Goal: Task Accomplishment & Management: Manage account settings

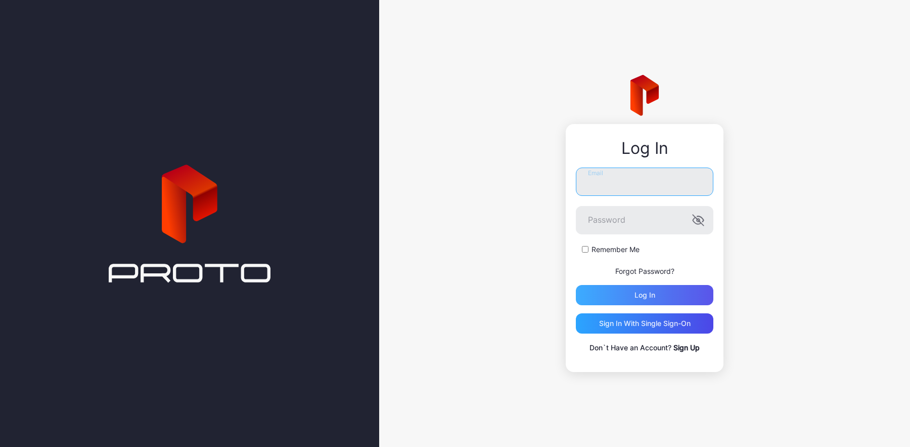
type input "**********"
click at [641, 302] on div "Log in" at bounding box center [645, 295] width 138 height 20
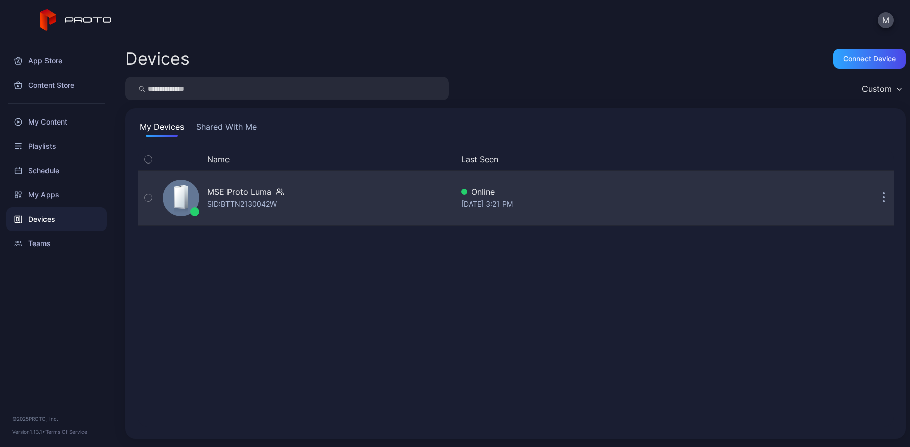
click at [219, 198] on div "SID: BTTN2130042W" at bounding box center [241, 204] width 69 height 12
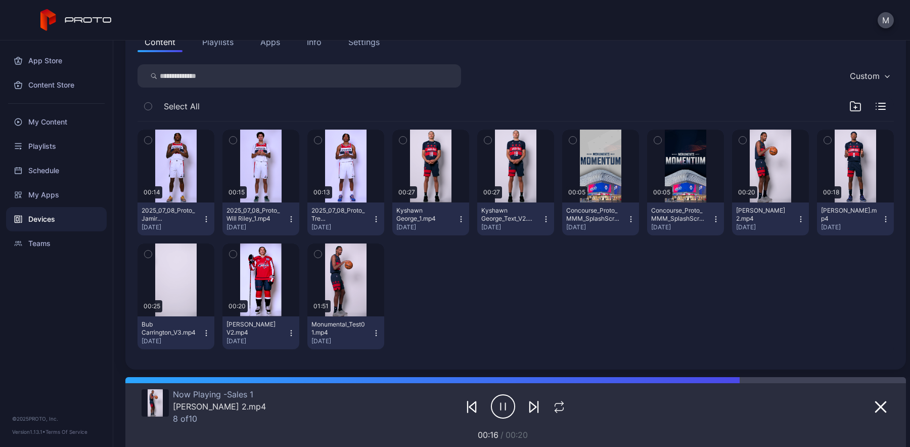
scroll to position [124, 0]
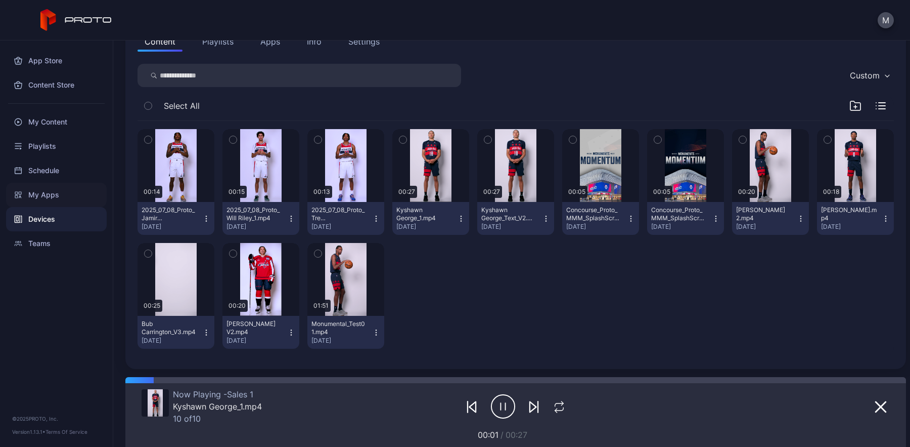
click at [49, 193] on div "My Apps" at bounding box center [56, 195] width 101 height 24
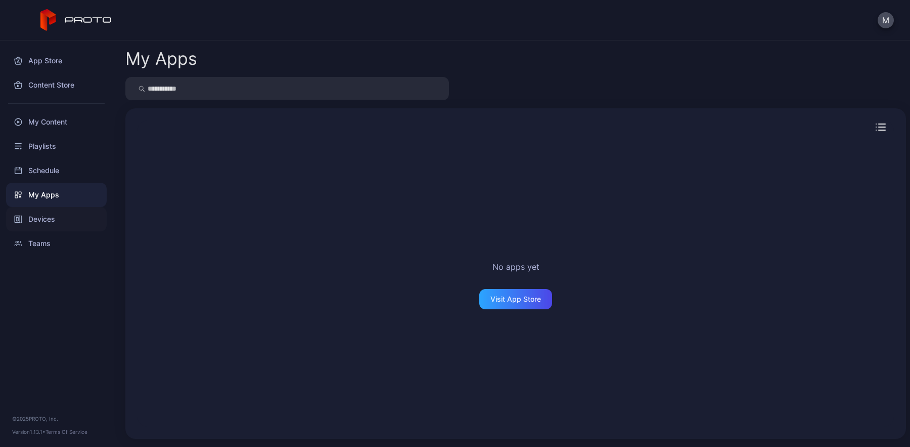
click at [53, 217] on div "Devices" at bounding box center [56, 219] width 101 height 24
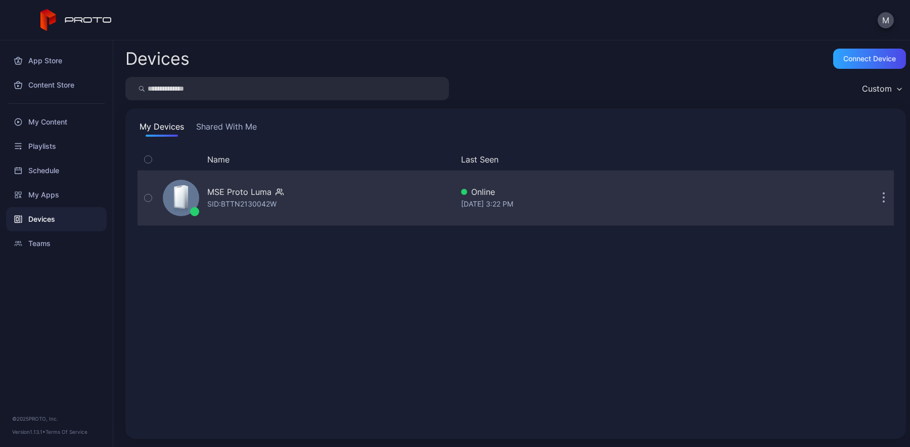
click at [226, 205] on div "SID: BTTN2130042W" at bounding box center [241, 204] width 69 height 12
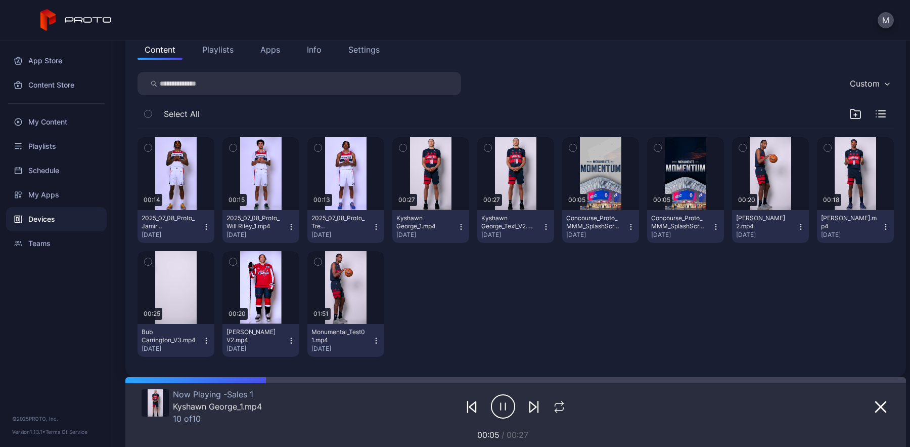
scroll to position [124, 0]
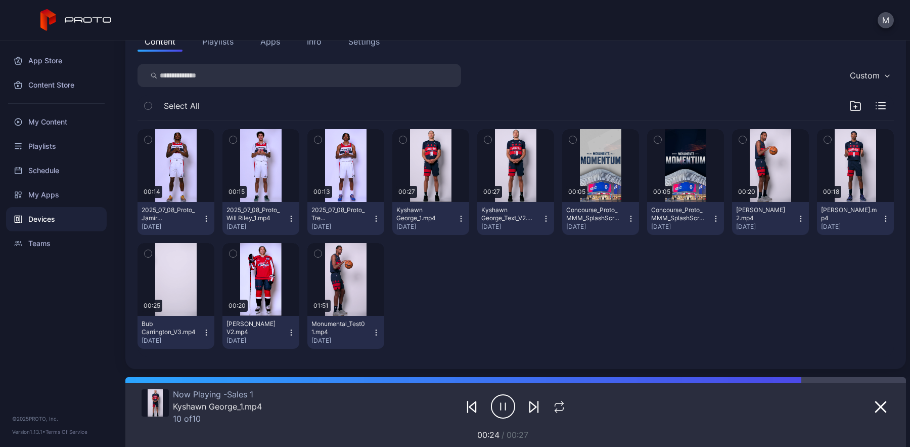
click at [236, 251] on button "button" at bounding box center [233, 253] width 21 height 21
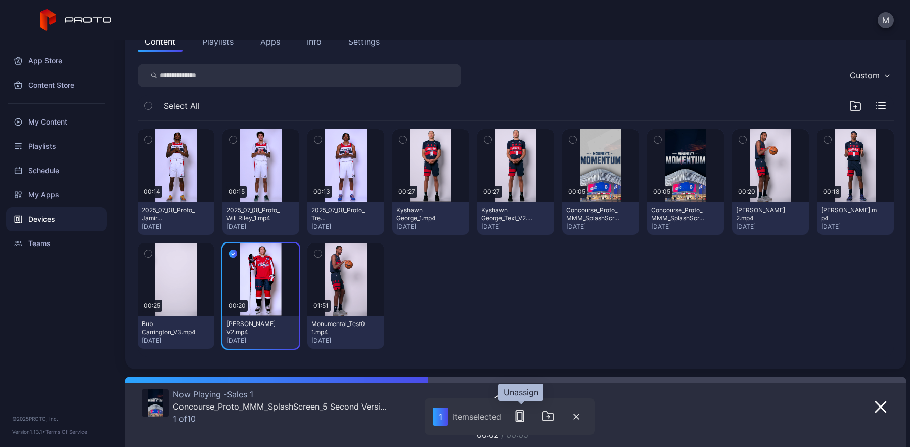
click at [519, 416] on rect "button" at bounding box center [520, 416] width 5 height 8
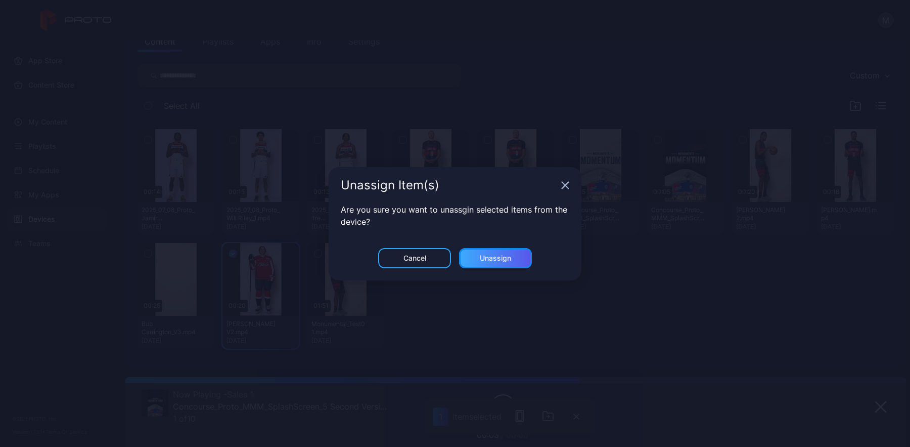
click at [503, 260] on div "Unassign" at bounding box center [495, 258] width 31 height 8
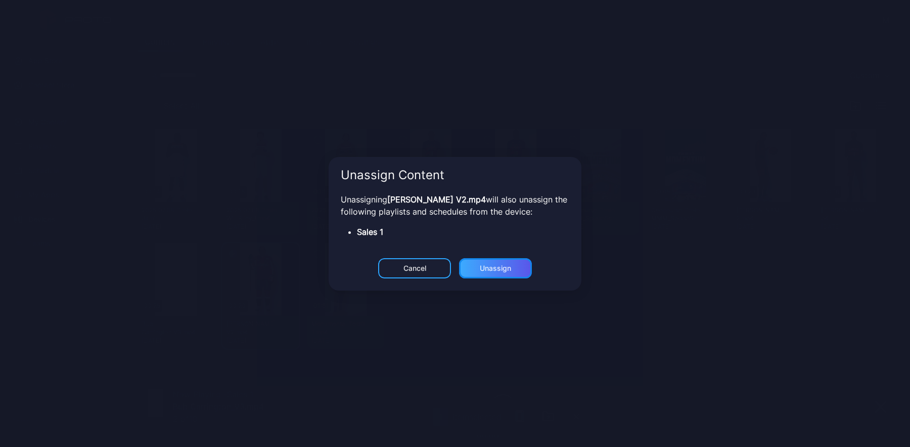
click at [508, 271] on div "Unassign" at bounding box center [495, 268] width 31 height 8
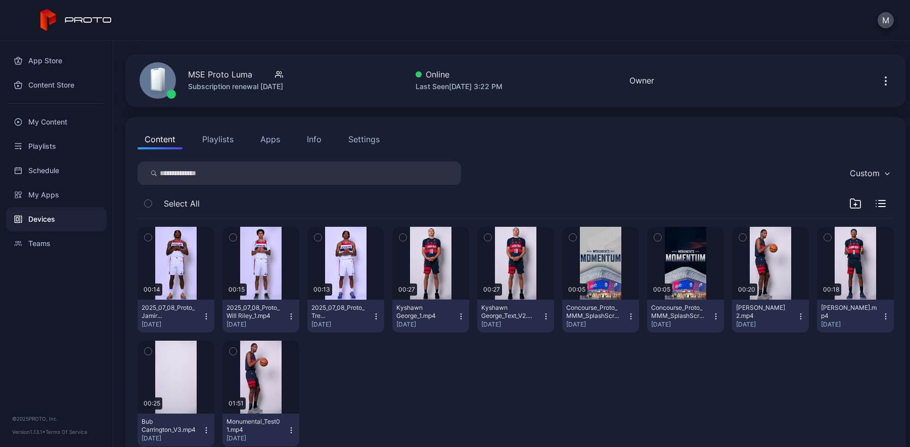
scroll to position [55, 0]
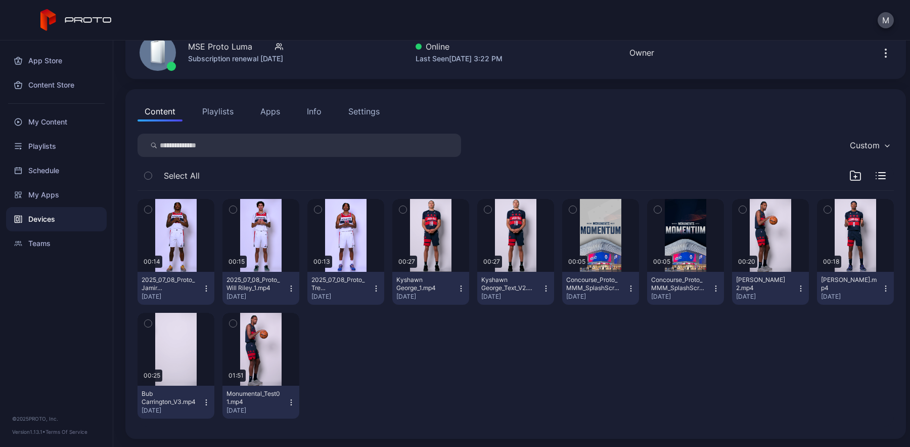
click at [224, 116] on button "Playlists" at bounding box center [218, 111] width 46 height 20
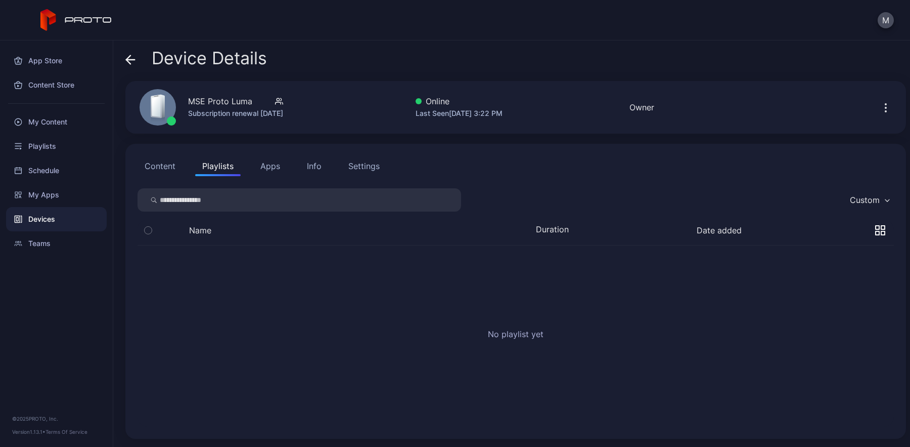
click at [211, 231] on div "Name" at bounding box center [287, 230] width 257 height 12
click at [209, 227] on button "Name" at bounding box center [200, 230] width 22 height 10
click at [209, 227] on button "Name" at bounding box center [203, 230] width 28 height 10
click at [166, 168] on button "Content" at bounding box center [160, 166] width 45 height 20
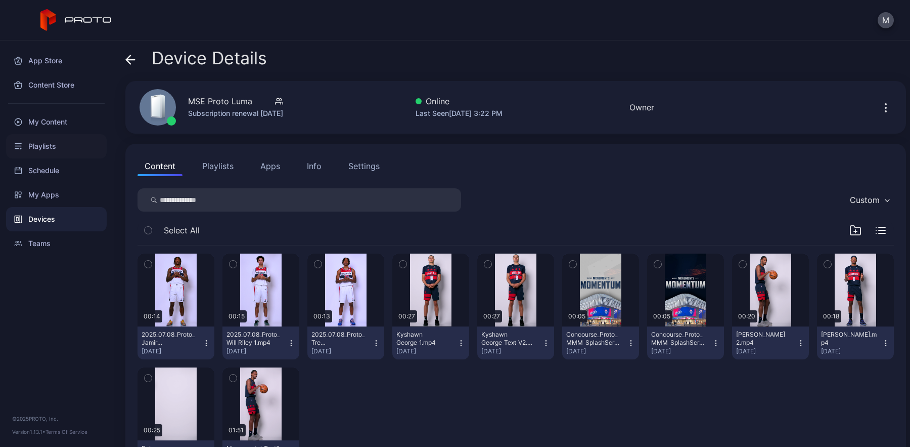
click at [50, 145] on div "Playlists" at bounding box center [56, 146] width 101 height 24
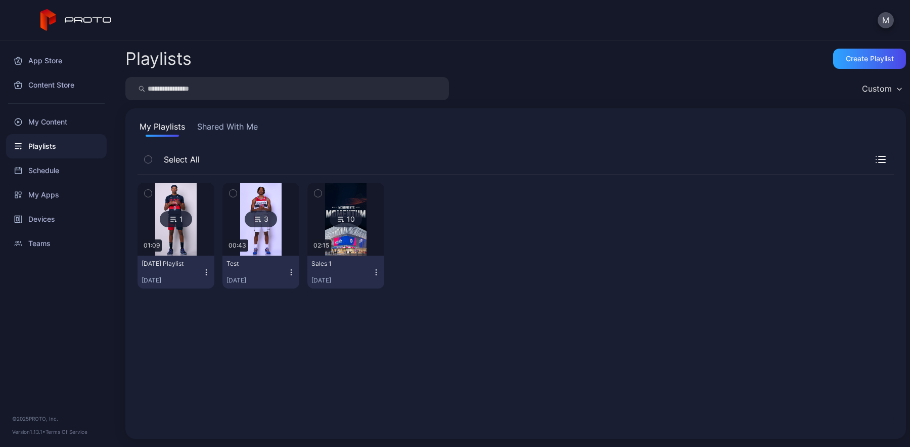
click at [341, 232] on img at bounding box center [345, 219] width 41 height 73
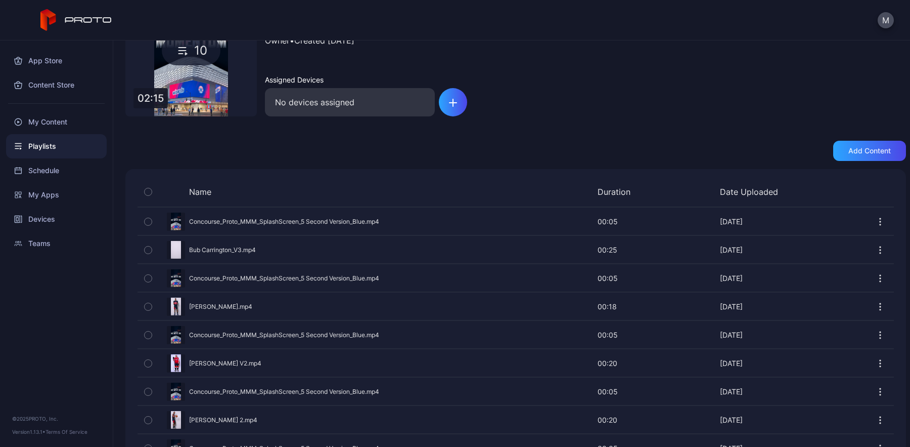
scroll to position [160, 0]
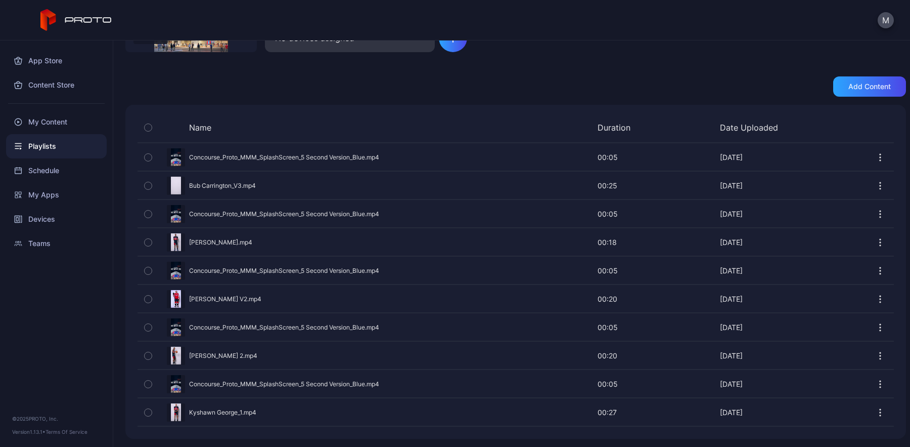
click at [147, 296] on icon "button" at bounding box center [148, 298] width 7 height 11
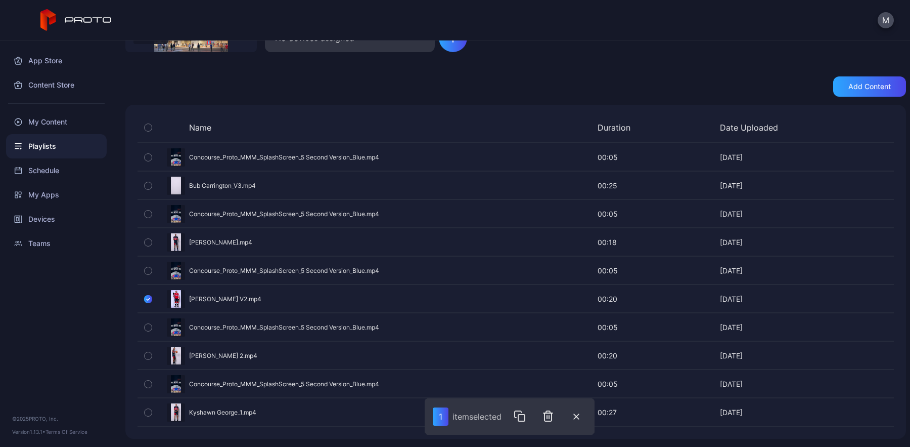
click at [867, 292] on div at bounding box center [880, 298] width 27 height 27
click at [552, 418] on icon "button" at bounding box center [548, 416] width 7 height 10
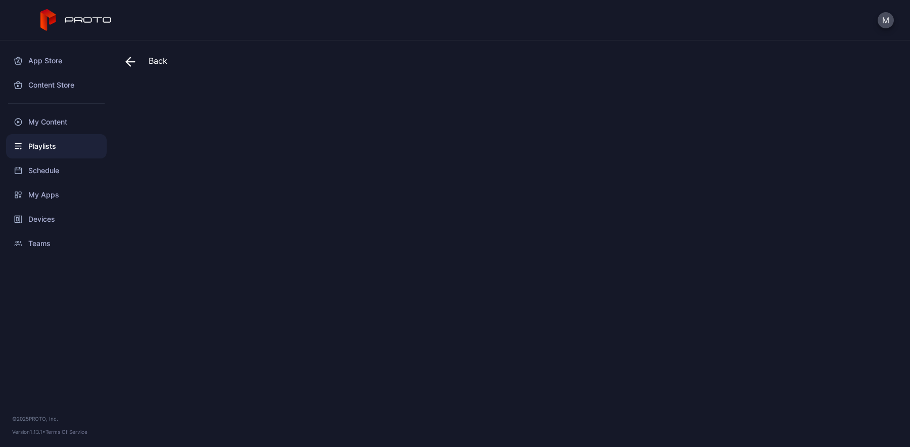
scroll to position [0, 0]
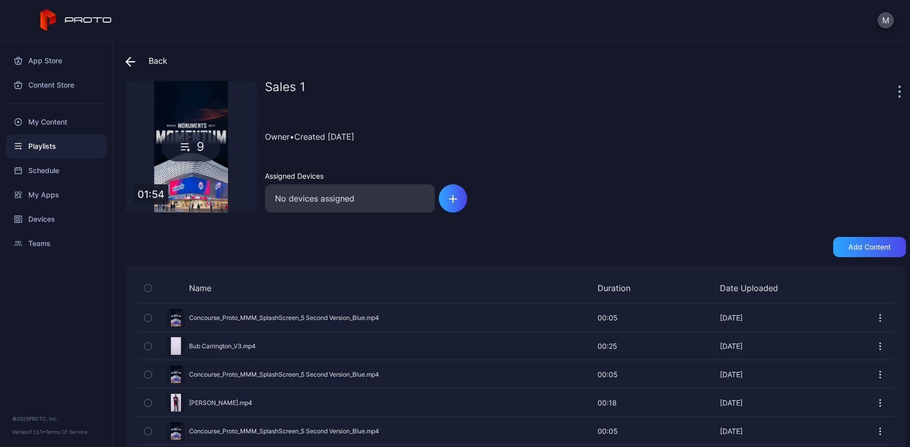
click at [354, 200] on div "No devices assigned" at bounding box center [350, 198] width 170 height 28
click at [455, 201] on icon "button" at bounding box center [453, 199] width 8 height 8
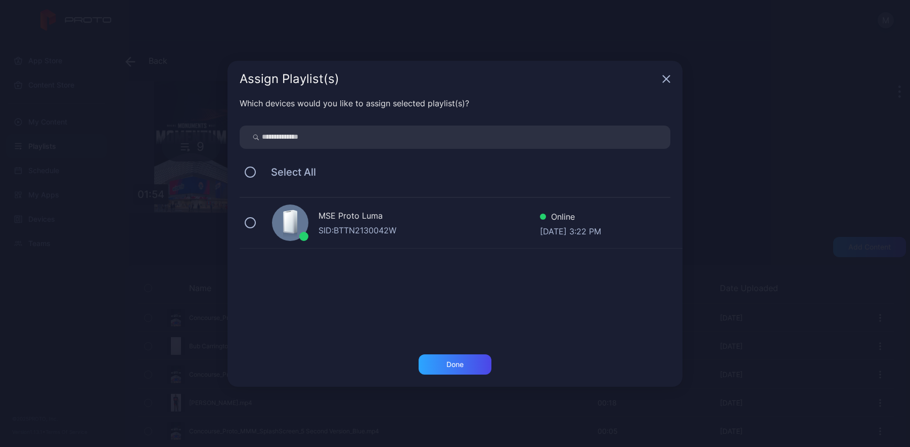
click at [402, 225] on div "SID: BTTN2130042W" at bounding box center [430, 230] width 222 height 12
click at [451, 372] on div "Done" at bounding box center [455, 364] width 73 height 20
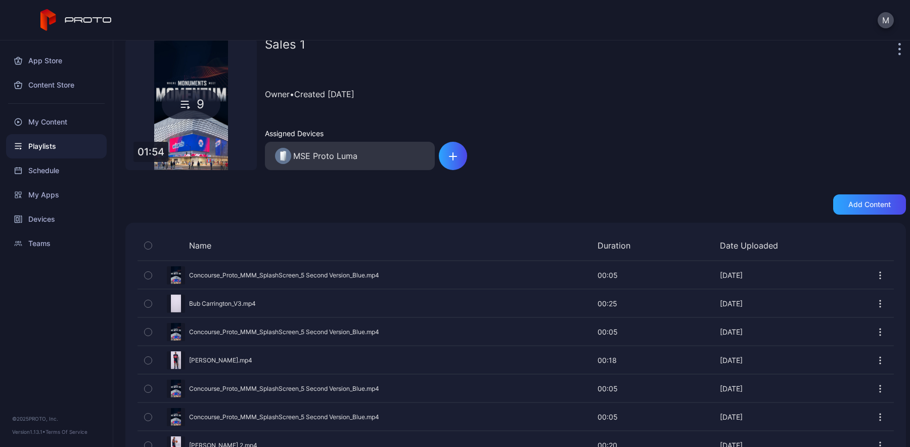
scroll to position [76, 0]
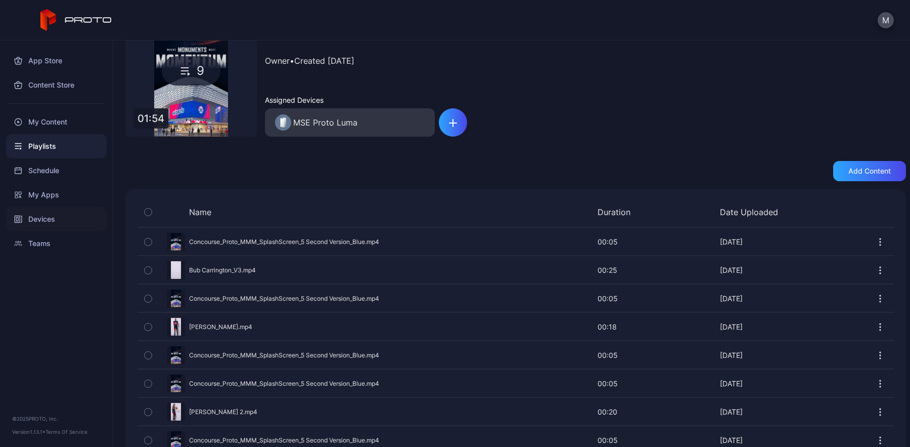
click at [39, 219] on div "Devices" at bounding box center [56, 219] width 101 height 24
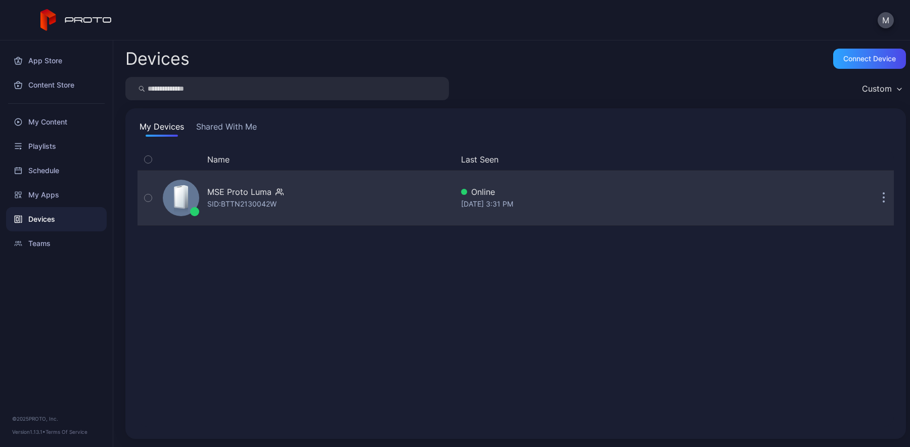
click at [260, 196] on div "MSE Proto Luma" at bounding box center [239, 192] width 64 height 12
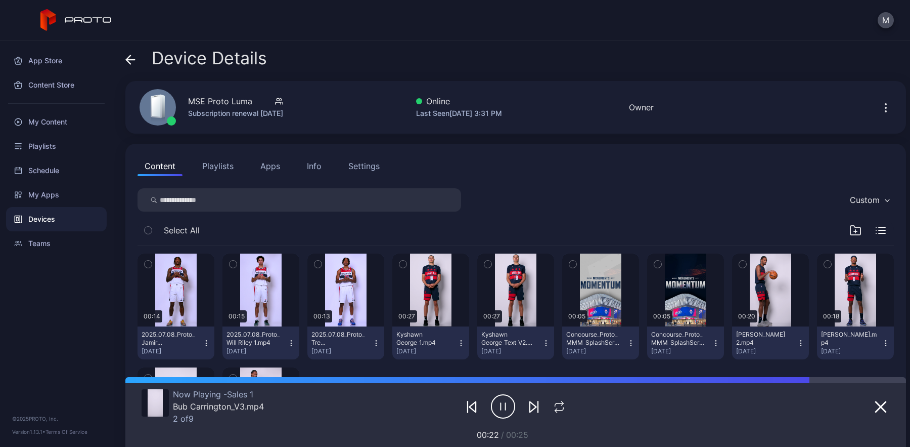
scroll to position [124, 0]
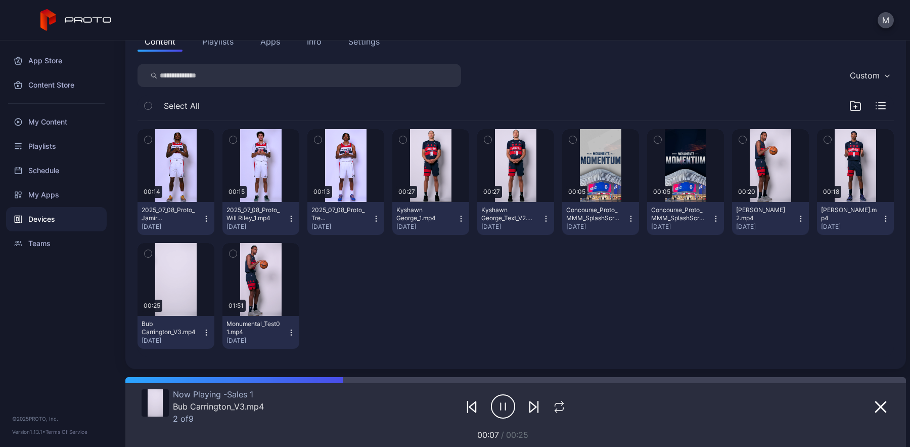
click at [228, 42] on button "Playlists" at bounding box center [218, 41] width 46 height 20
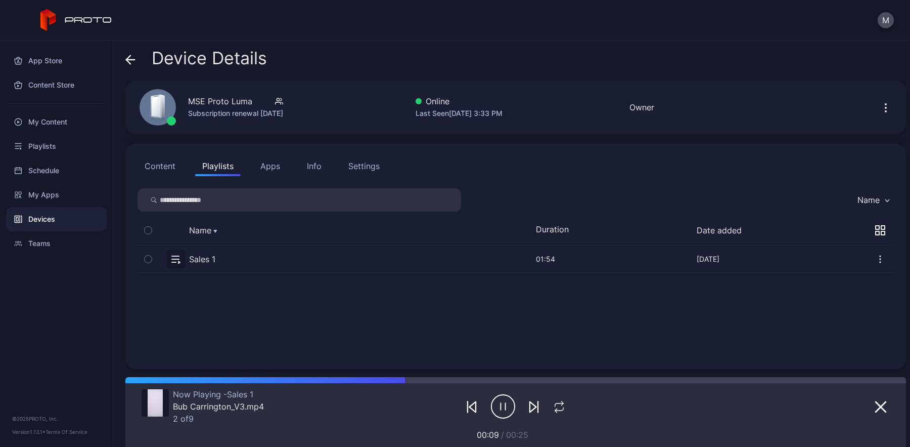
click at [154, 257] on button "button" at bounding box center [148, 258] width 21 height 27
